Goal: Task Accomplishment & Management: Manage account settings

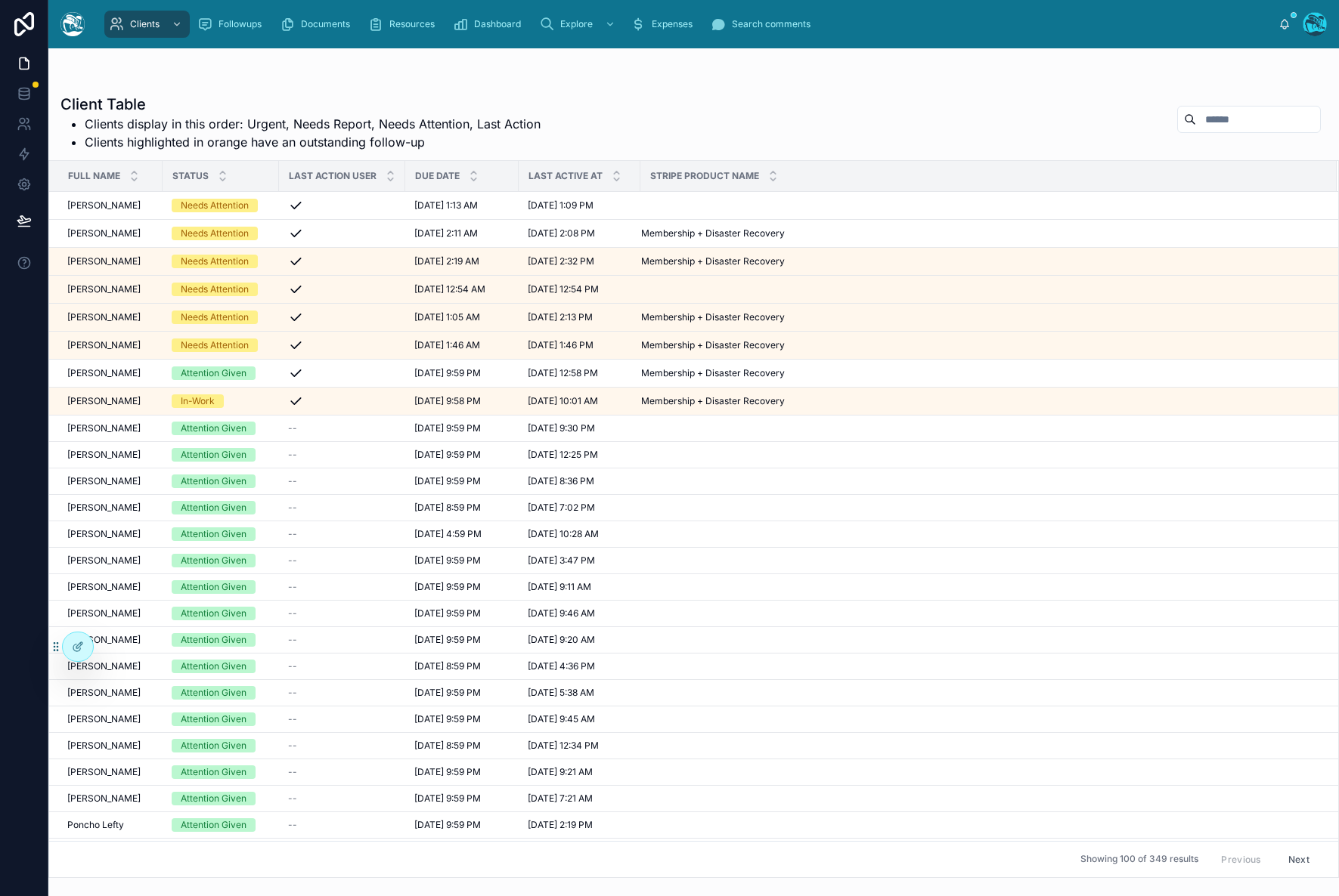
click at [1253, 126] on input "text" at bounding box center [1258, 119] width 124 height 21
type input "*******"
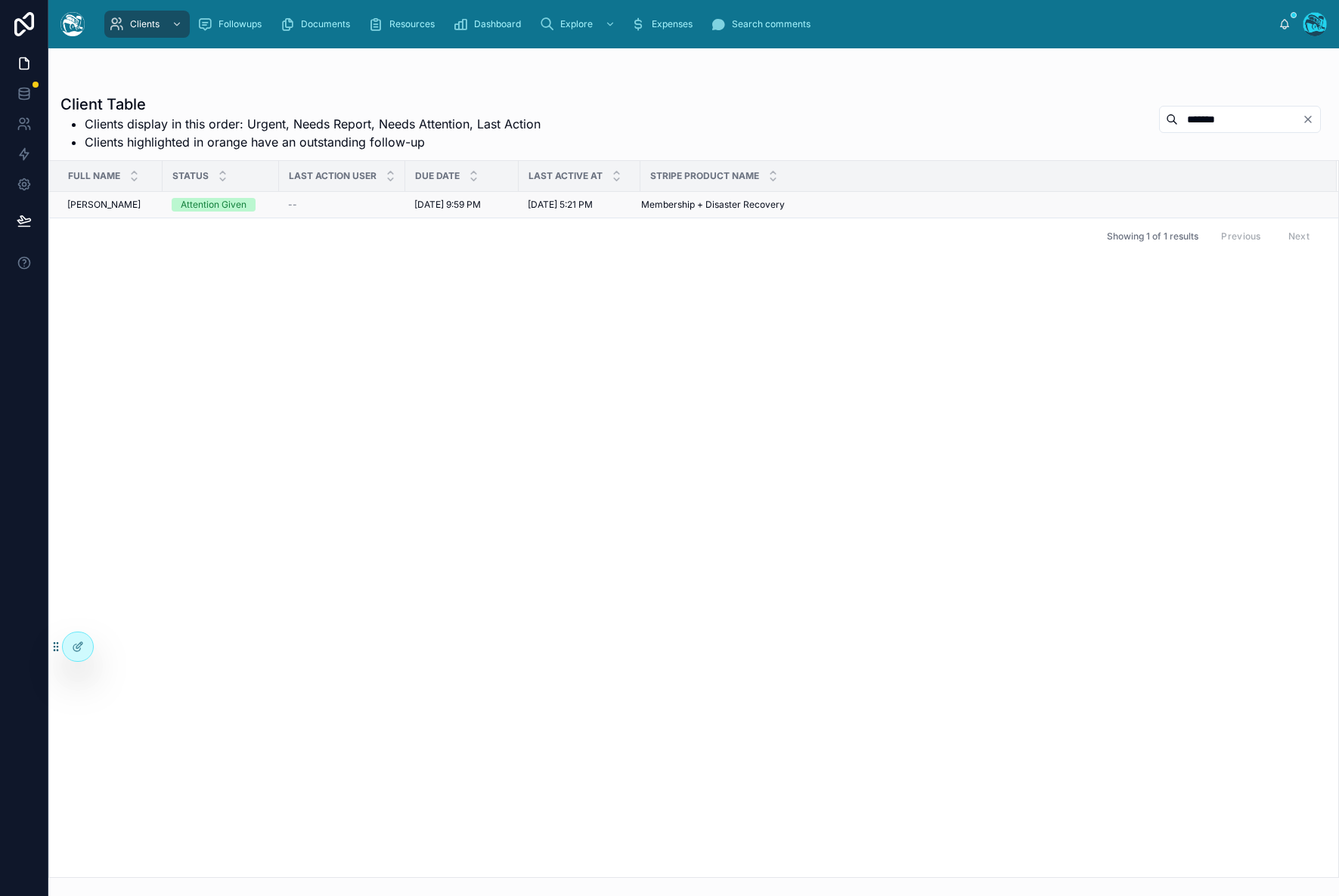
click at [238, 207] on div "Attention Given" at bounding box center [213, 205] width 66 height 14
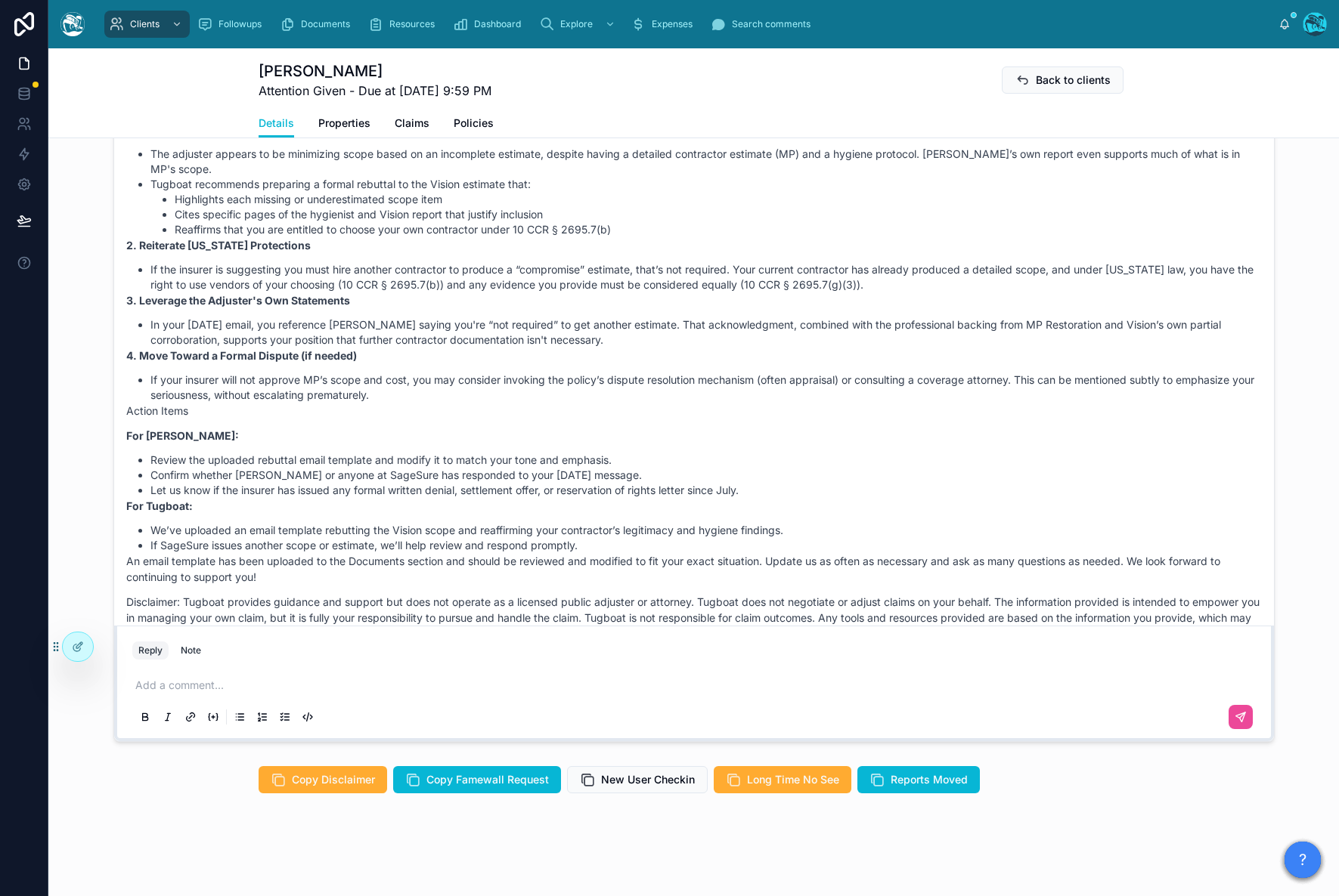
scroll to position [654, 0]
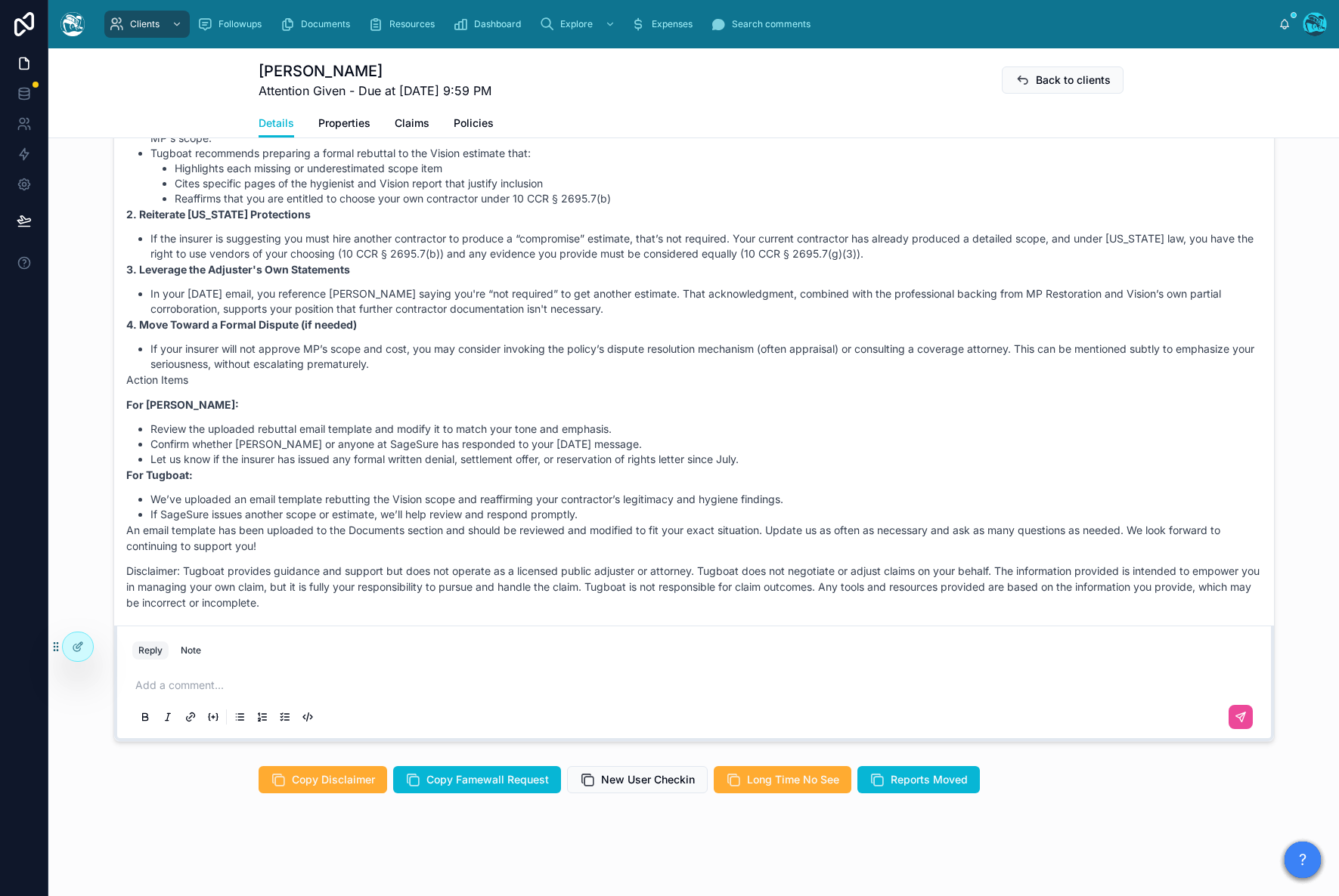
click at [363, 681] on p at bounding box center [697, 685] width 1123 height 16
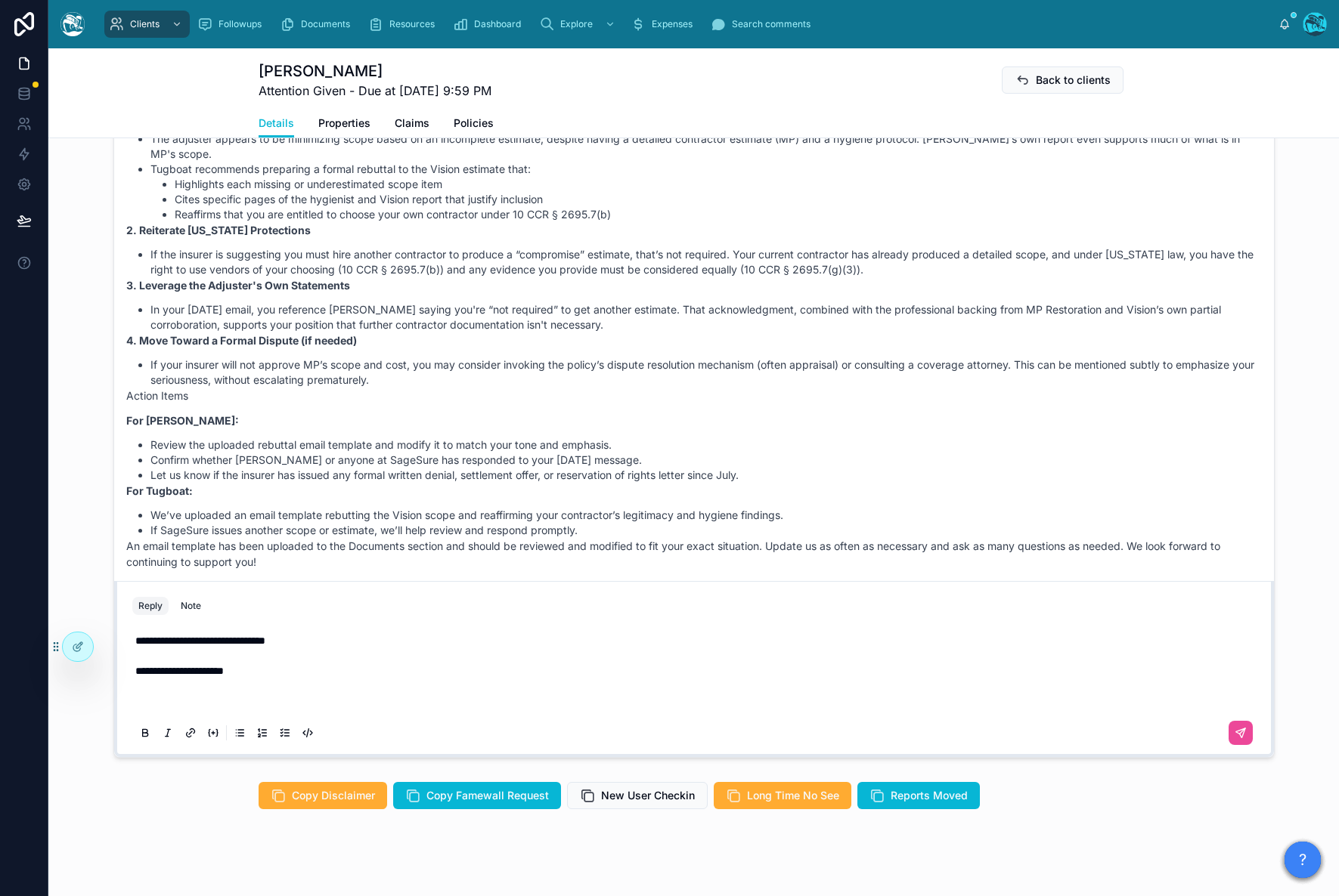
scroll to position [930, 0]
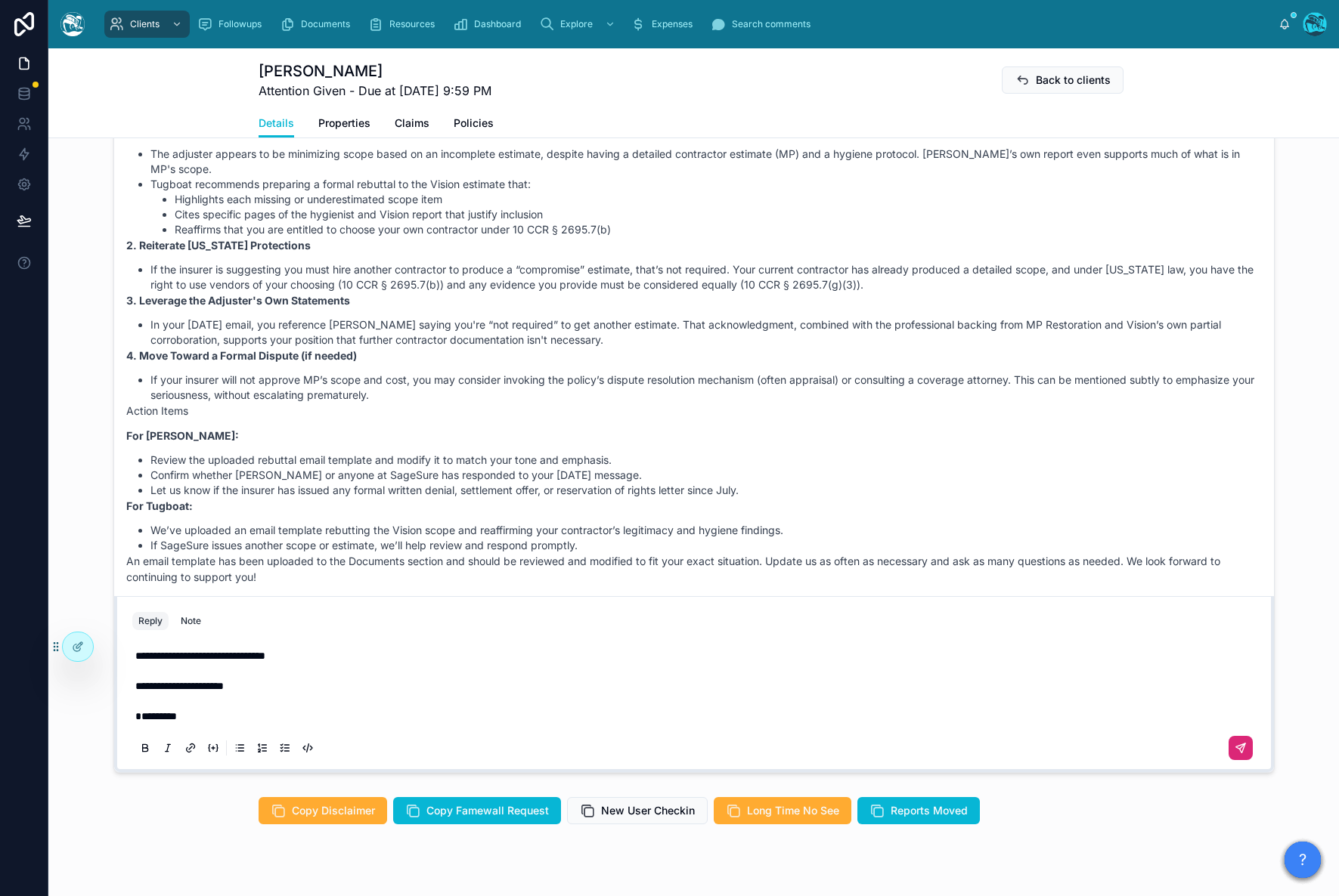
click at [1234, 761] on button at bounding box center [1241, 748] width 24 height 24
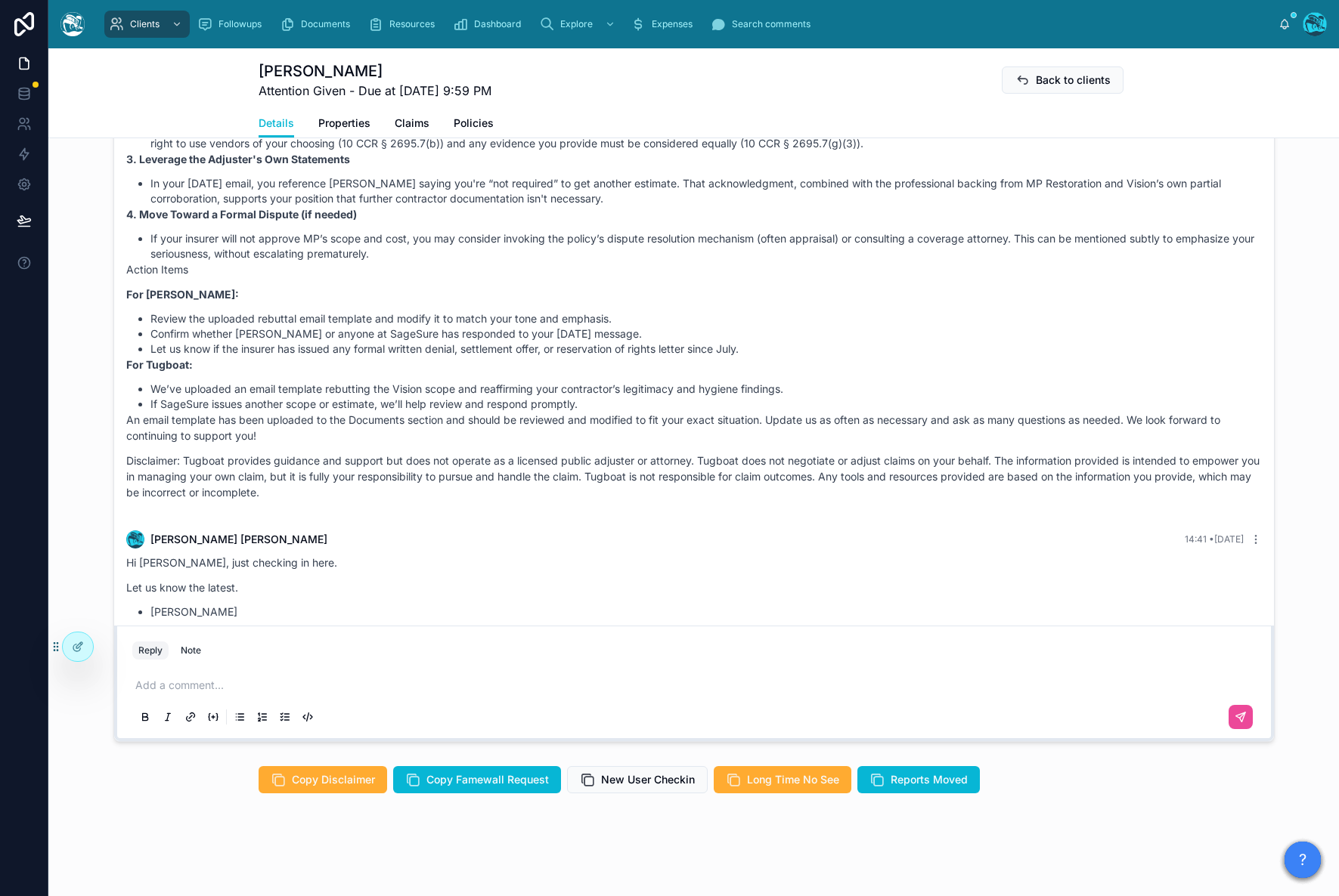
scroll to position [0, 0]
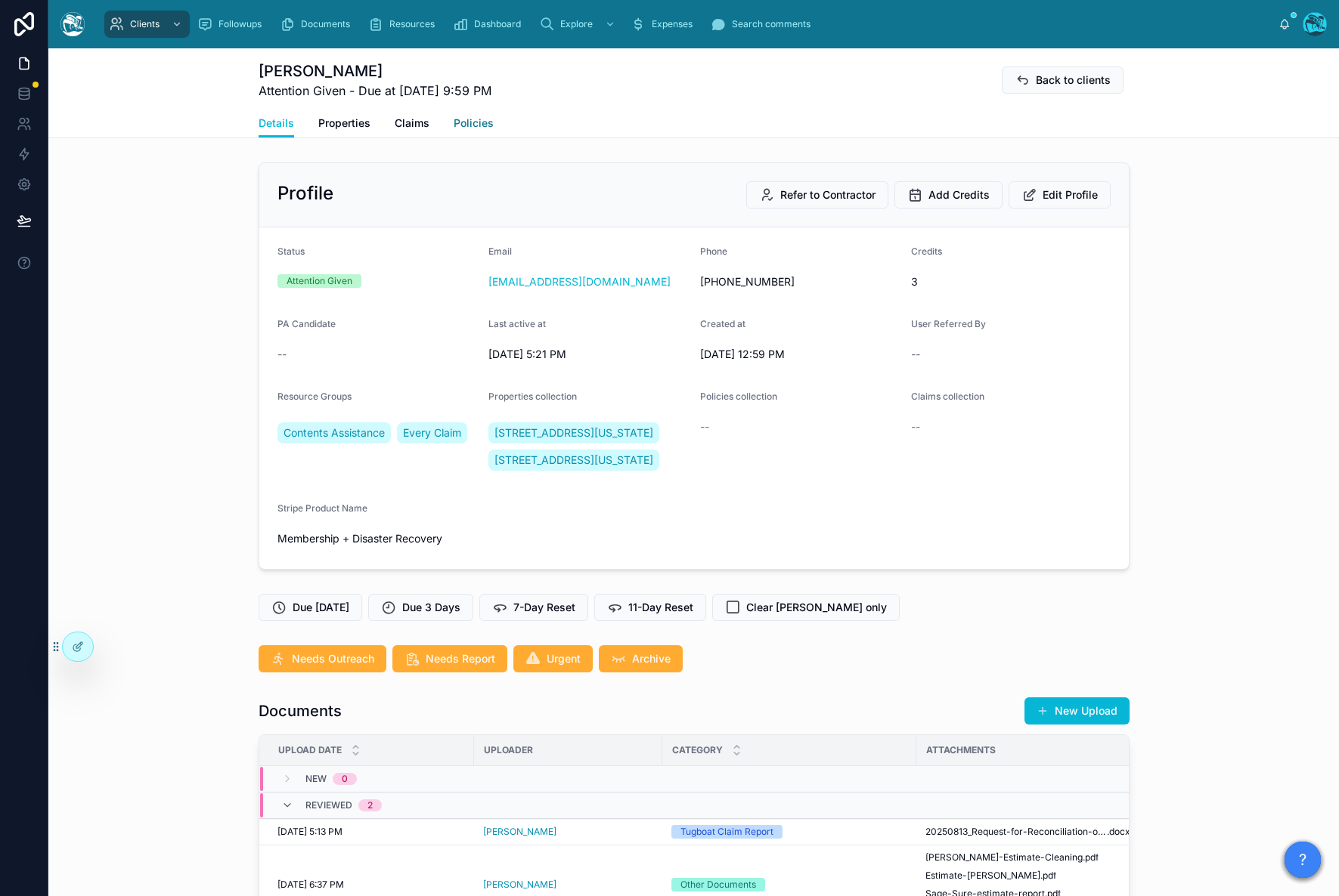
click at [457, 128] on span "Policies" at bounding box center [474, 123] width 40 height 16
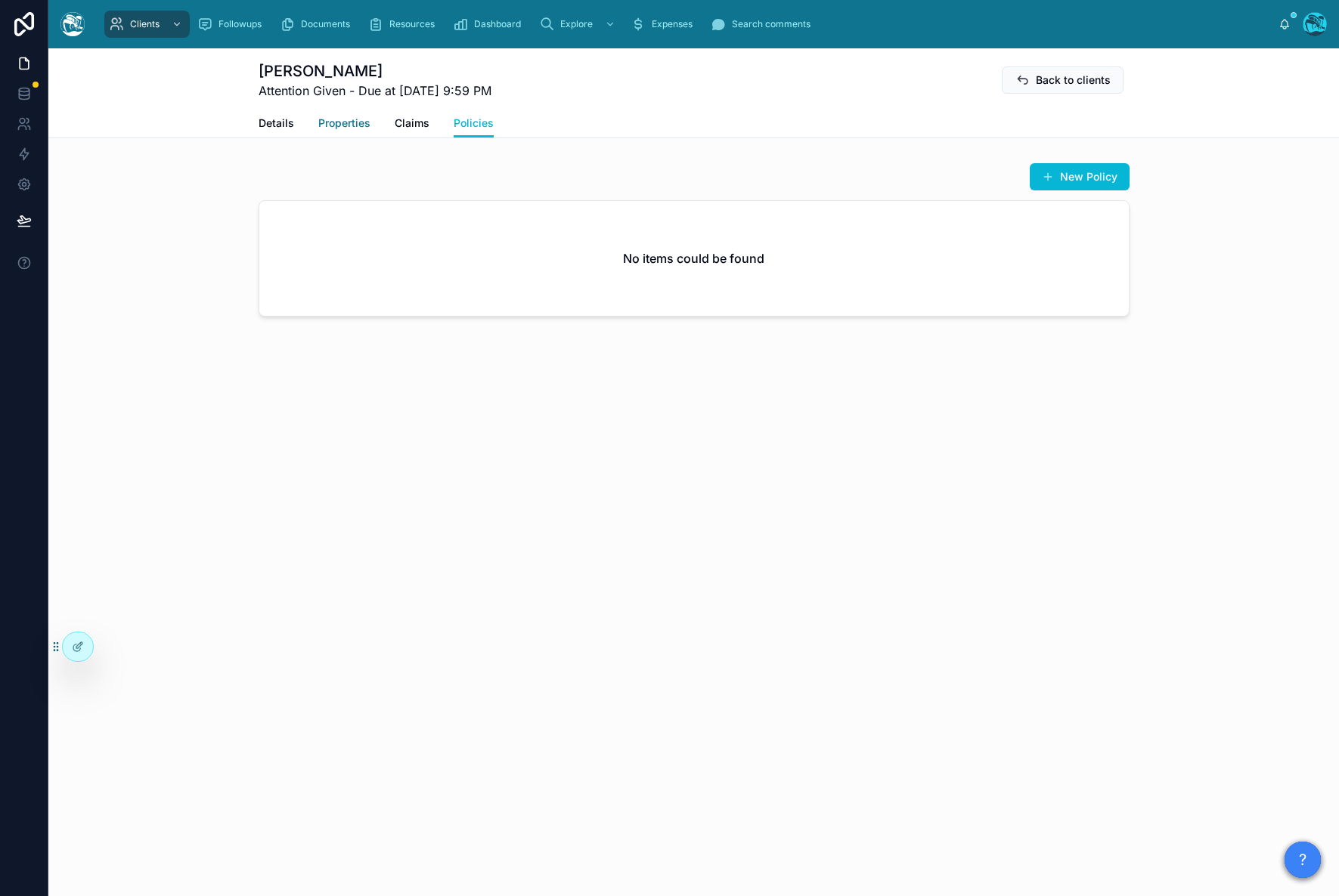
click at [349, 119] on span "Properties" at bounding box center [345, 123] width 52 height 16
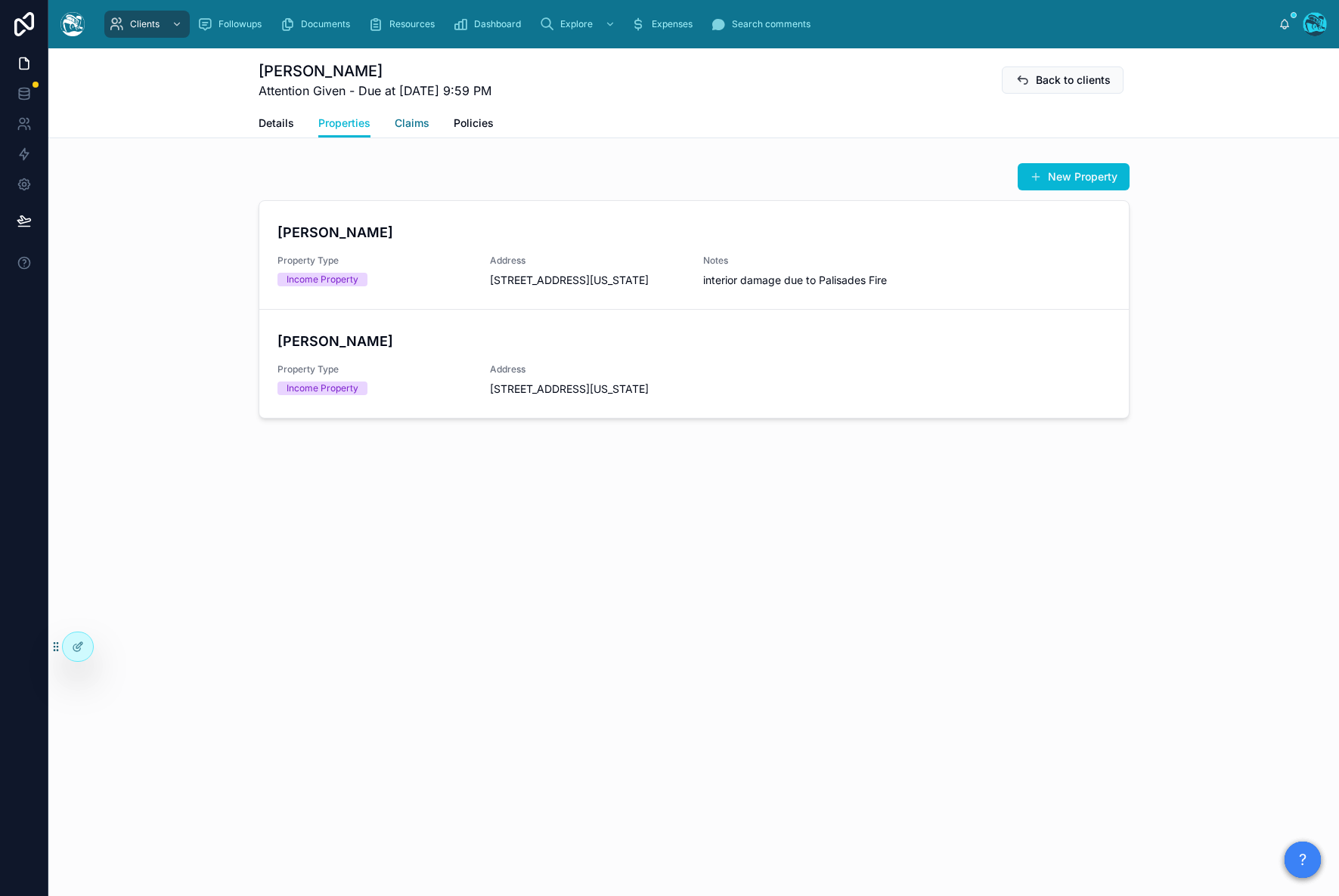
click at [417, 125] on span "Claims" at bounding box center [411, 123] width 35 height 16
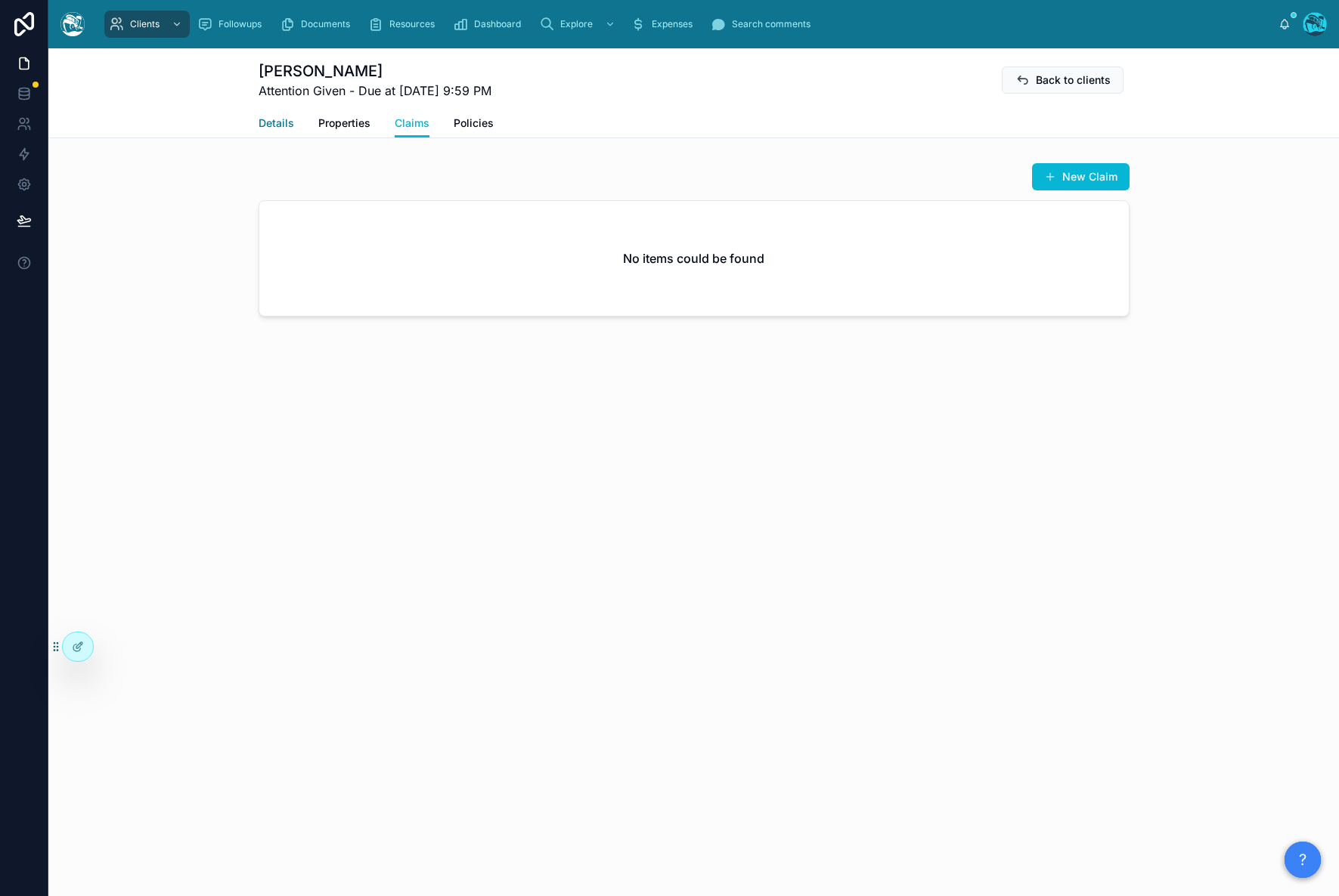
click at [281, 119] on span "Details" at bounding box center [277, 123] width 36 height 16
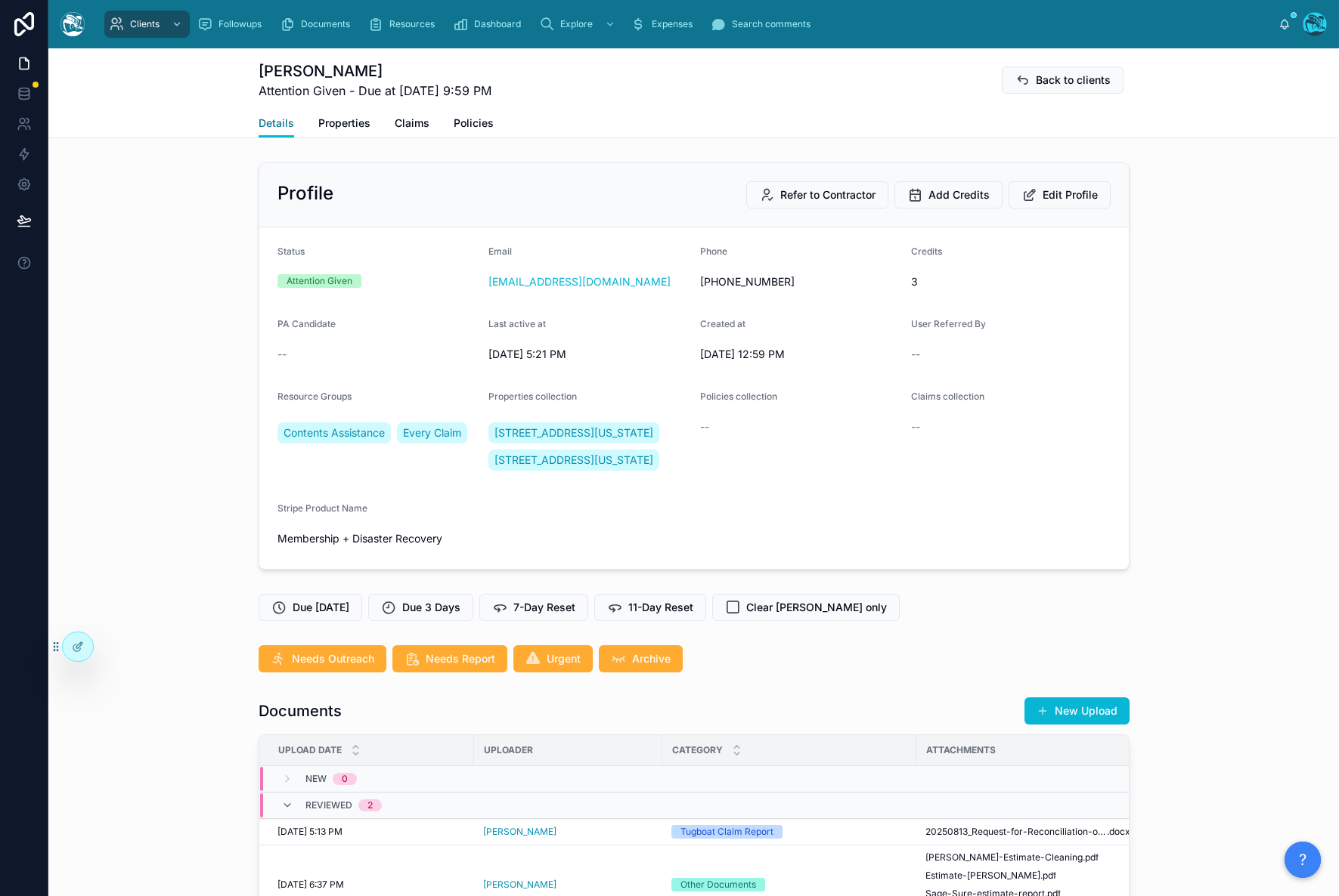
scroll to position [765, 0]
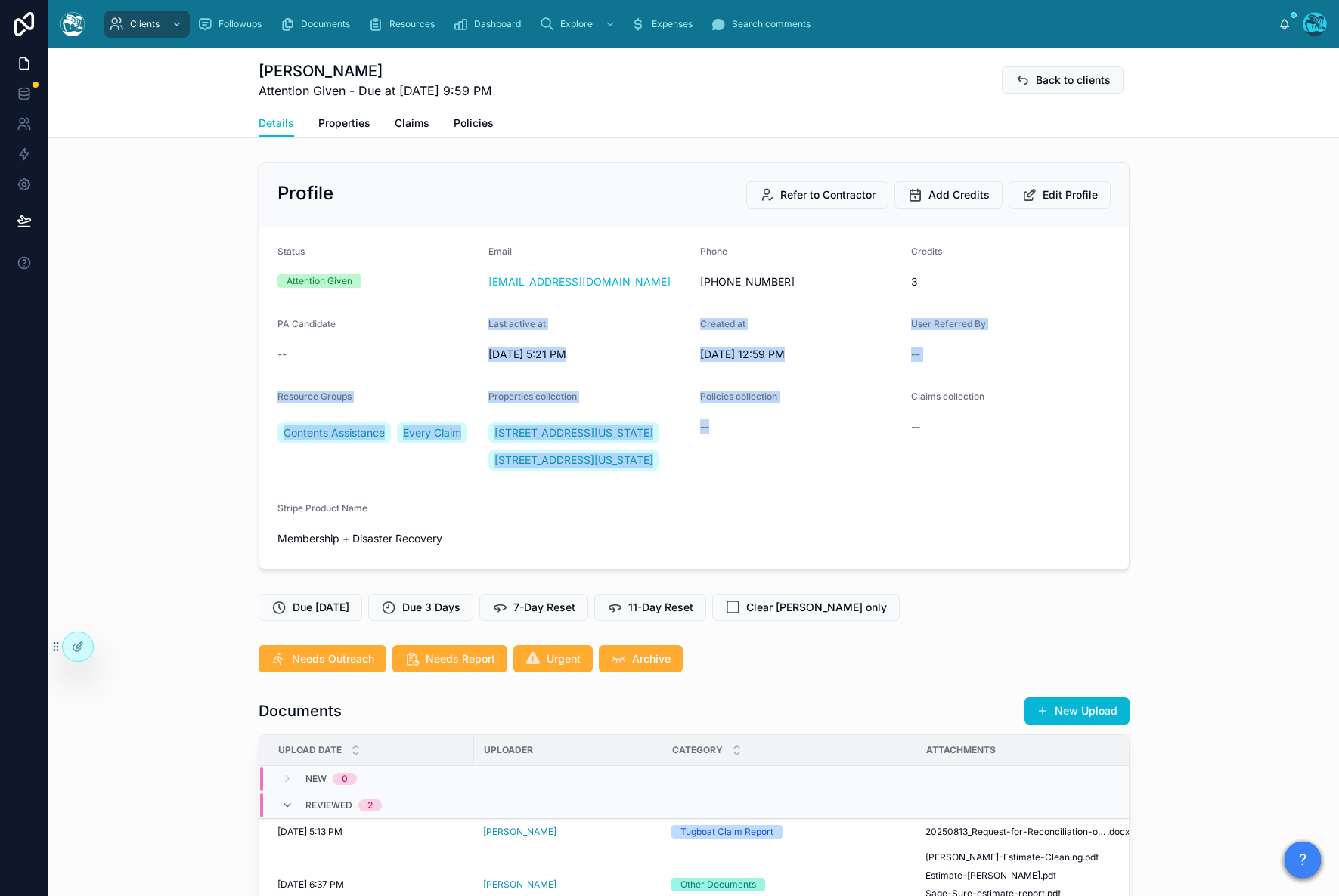
drag, startPoint x: 220, startPoint y: 372, endPoint x: 822, endPoint y: 513, distance: 618.3
click at [822, 513] on div "Profile Refer to Contractor Add Credits Edit Profile Status Attention Given Ema…" at bounding box center [693, 366] width 1291 height 419
click at [875, 537] on form "Status Attention Given Email [EMAIL_ADDRESS][DOMAIN_NAME] Phone [PHONE_NUMBER] …" at bounding box center [694, 398] width 870 height 342
